Goal: Transaction & Acquisition: Purchase product/service

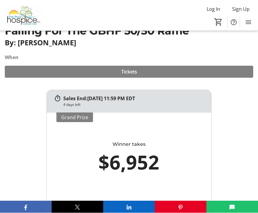
scroll to position [163, 0]
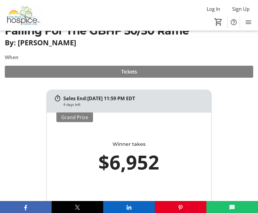
click at [156, 73] on span at bounding box center [129, 71] width 248 height 14
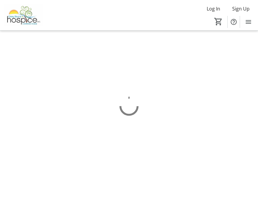
scroll to position [0, 0]
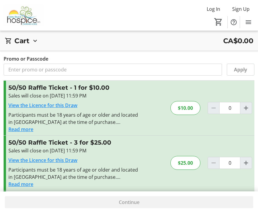
click at [245, 111] on mat-icon "Increment by one" at bounding box center [245, 107] width 7 height 7
type input "1"
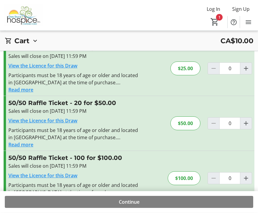
scroll to position [96, 0]
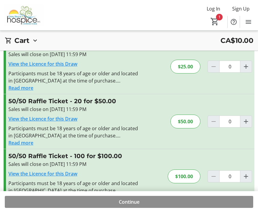
click at [154, 209] on span at bounding box center [129, 202] width 248 height 14
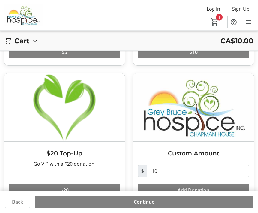
scroll to position [128, 0]
click at [161, 209] on span at bounding box center [144, 202] width 218 height 14
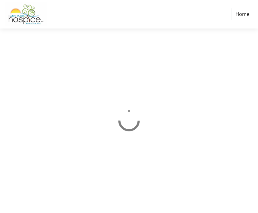
scroll to position [0, 0]
select select "CA"
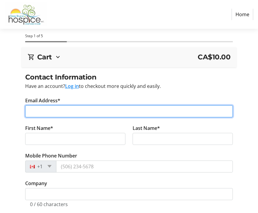
click at [94, 111] on input "Email Address*" at bounding box center [129, 111] width 208 height 12
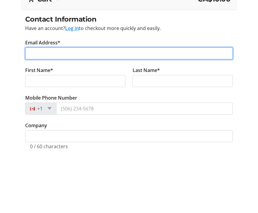
type input "[EMAIL_ADDRESS][PERSON_NAME][DOMAIN_NAME]"
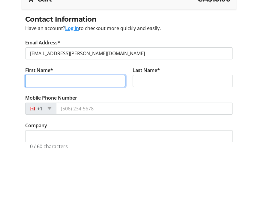
type input "[PERSON_NAME]"
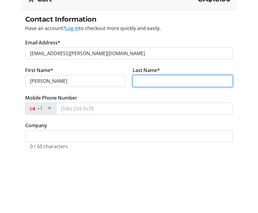
type input "Fedy"
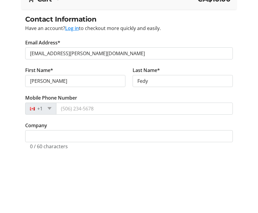
scroll to position [58, 0]
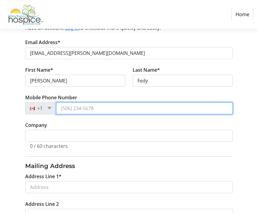
click at [100, 109] on input "Mobile Phone Number" at bounding box center [144, 108] width 177 height 12
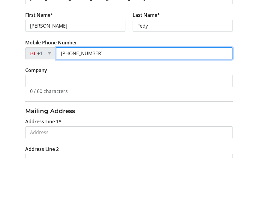
type input "[PHONE_NUMBER]"
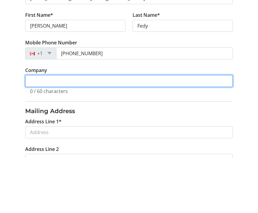
click at [114, 130] on input "Company" at bounding box center [129, 136] width 208 height 12
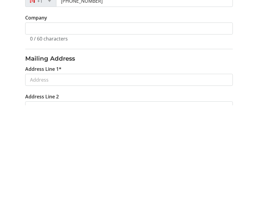
click at [134, 173] on tr-form-field "Address Line 1*" at bounding box center [129, 187] width 215 height 28
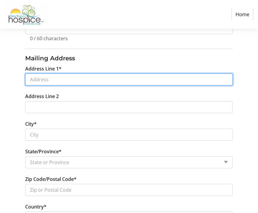
click at [120, 79] on input "Address Line 1*" at bounding box center [129, 79] width 208 height 12
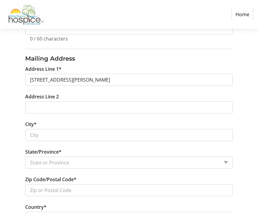
type input "[STREET_ADDRESS]"
type input "[PERSON_NAME] Sound"
select select "ON"
type input "N4K 5N4"
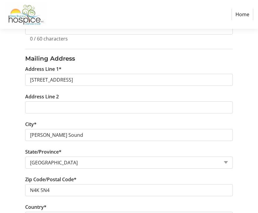
scroll to position [166, 0]
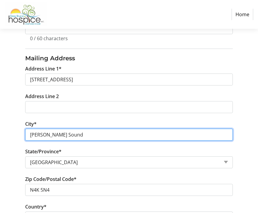
click at [100, 138] on input "[PERSON_NAME] Sound" at bounding box center [129, 135] width 208 height 12
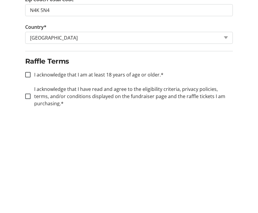
scroll to position [240, 0]
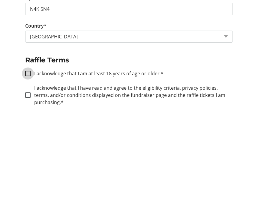
click at [26, 178] on input "I acknowledge that I am at least 18 years of age or older.*" at bounding box center [27, 180] width 5 height 5
checkbox input "true"
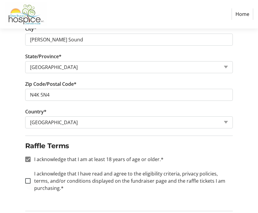
click at [28, 183] on div at bounding box center [28, 181] width 14 height 14
checkbox input "true"
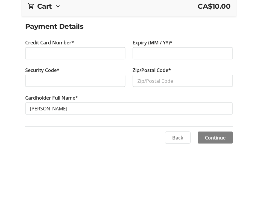
click at [54, 126] on div at bounding box center [75, 132] width 100 height 12
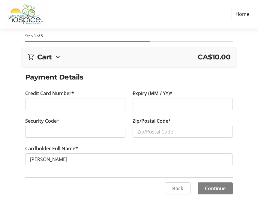
click at [49, 137] on div at bounding box center [75, 132] width 100 height 12
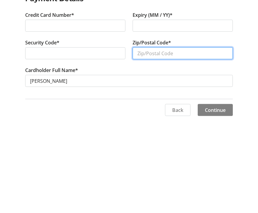
click at [174, 126] on input "Zip/Postal Code*" at bounding box center [182, 132] width 100 height 12
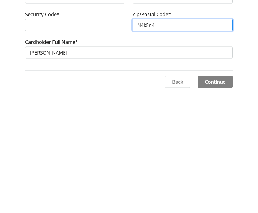
scroll to position [20, 0]
type input "N4k5n4"
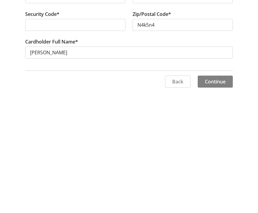
click at [220, 185] on span "Continue" at bounding box center [215, 188] width 21 height 7
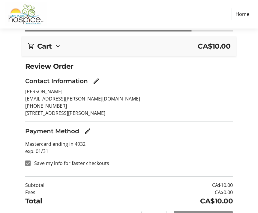
click at [194, 212] on span "Complete Purchase" at bounding box center [203, 216] width 44 height 7
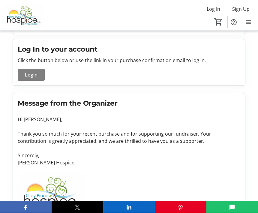
scroll to position [147, 0]
